Goal: Navigation & Orientation: Find specific page/section

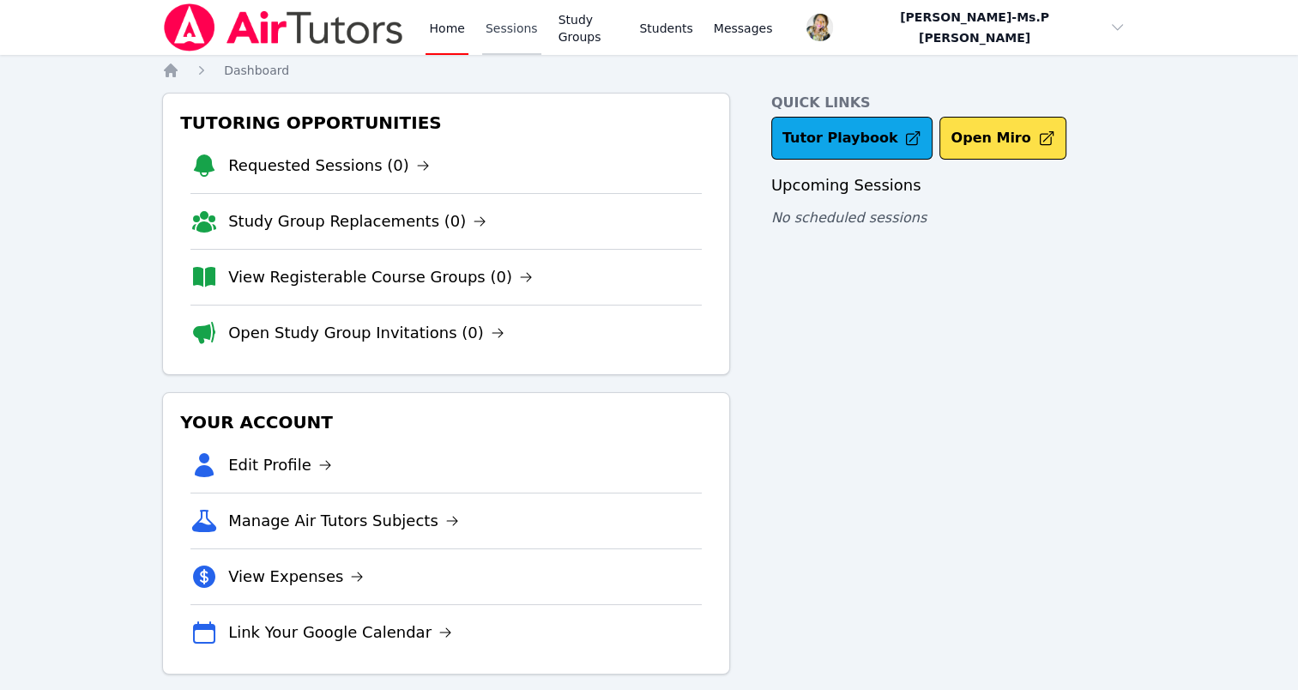
click at [503, 17] on link "Sessions" at bounding box center [511, 27] width 59 height 55
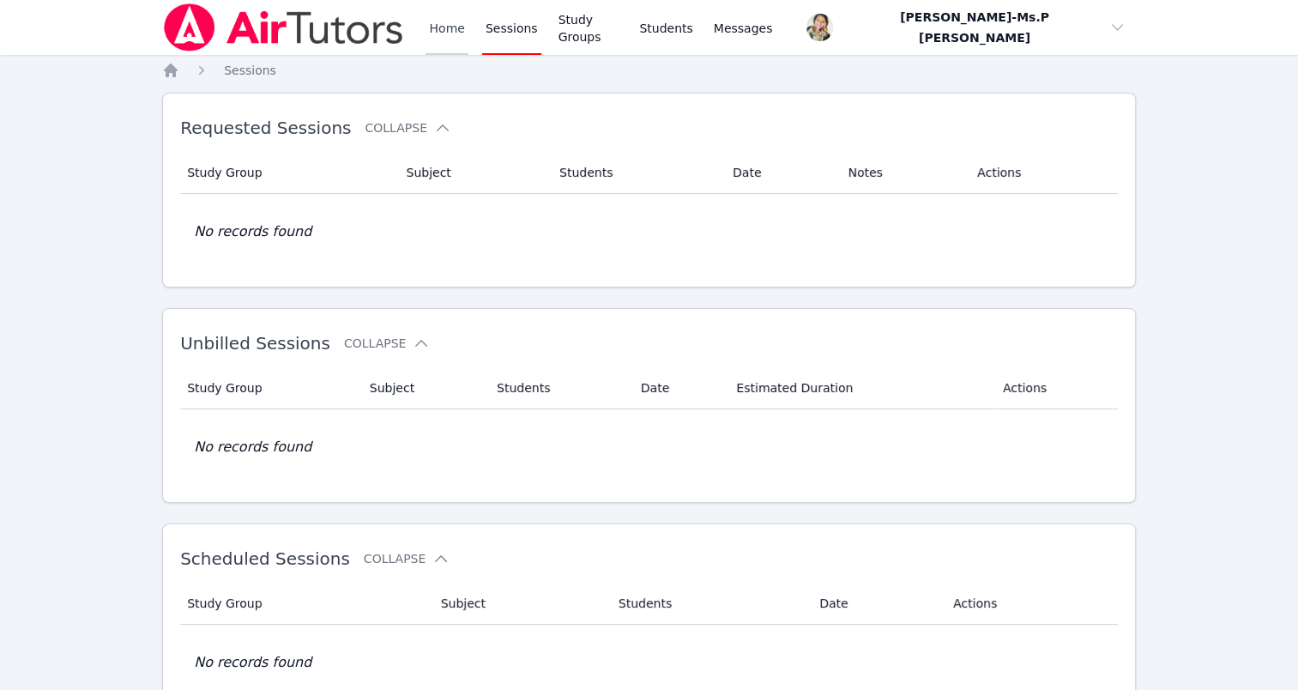
click at [432, 20] on link "Home" at bounding box center [446, 27] width 42 height 55
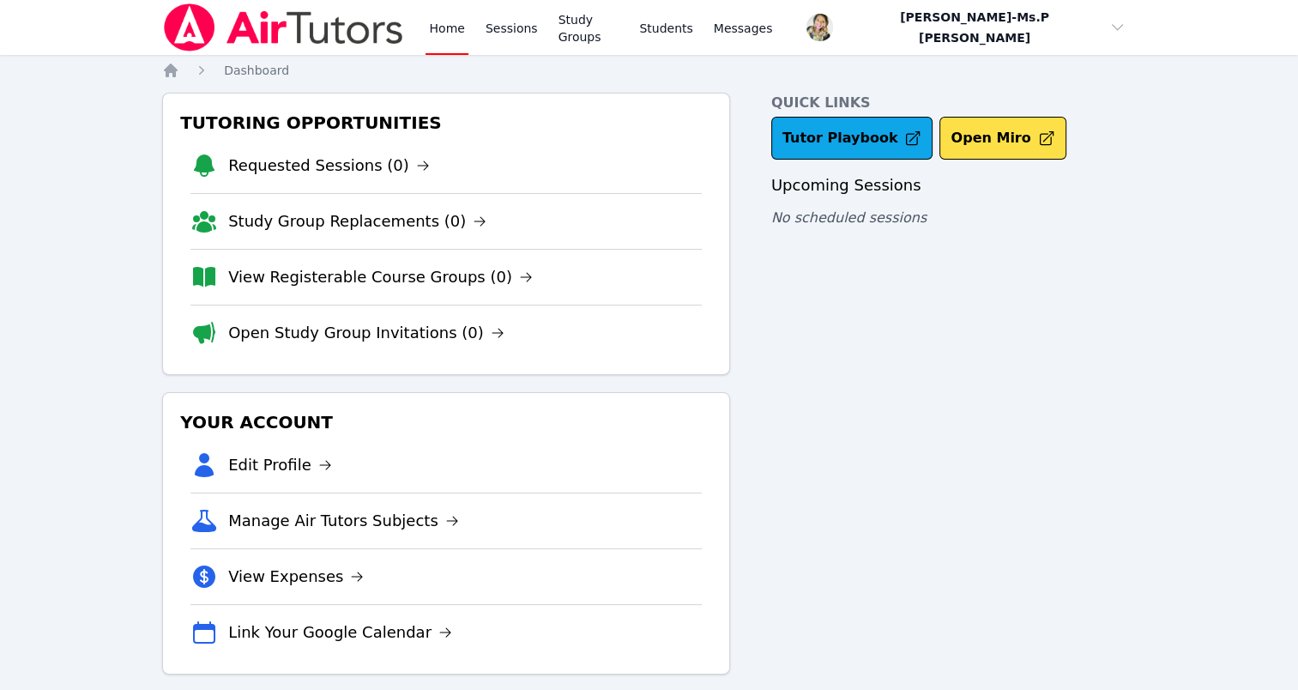
click at [432, 26] on link "Home" at bounding box center [446, 27] width 42 height 55
click at [501, 31] on link "Sessions" at bounding box center [511, 27] width 59 height 55
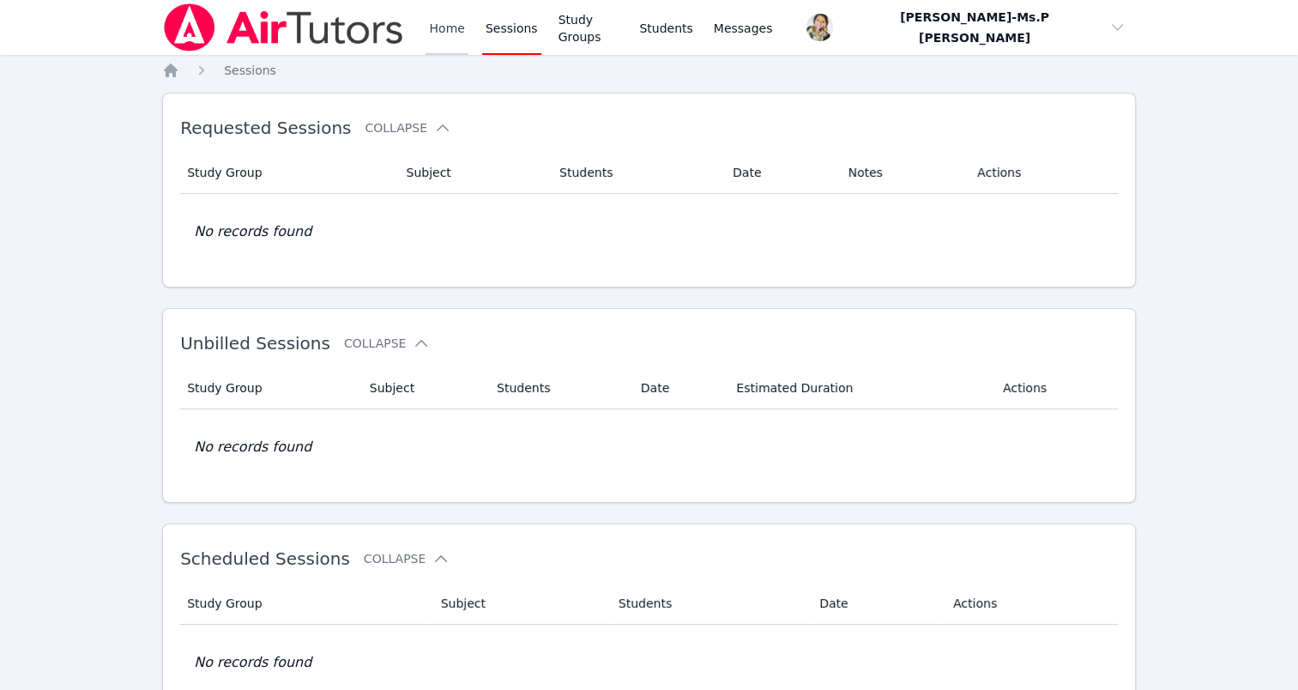
click at [436, 34] on link "Home" at bounding box center [446, 27] width 42 height 55
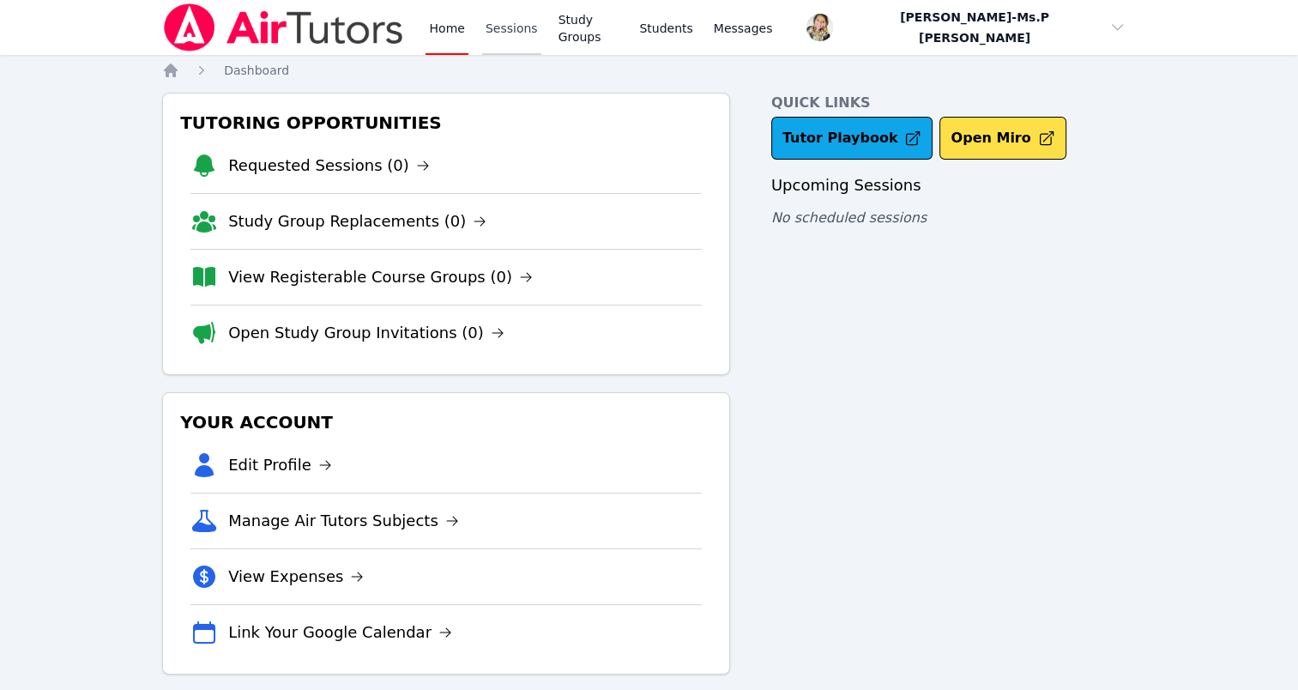
click at [484, 20] on link "Sessions" at bounding box center [511, 27] width 59 height 55
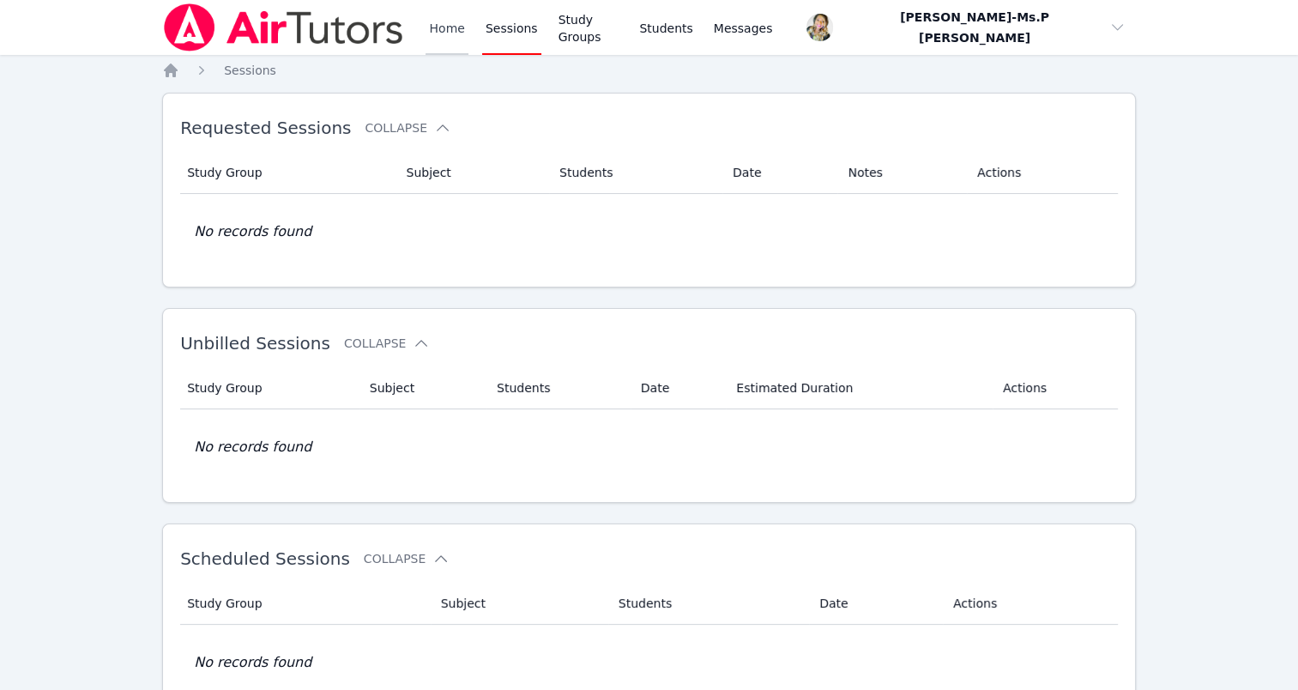
click at [454, 32] on link "Home" at bounding box center [446, 27] width 42 height 55
